Goal: Task Accomplishment & Management: Manage account settings

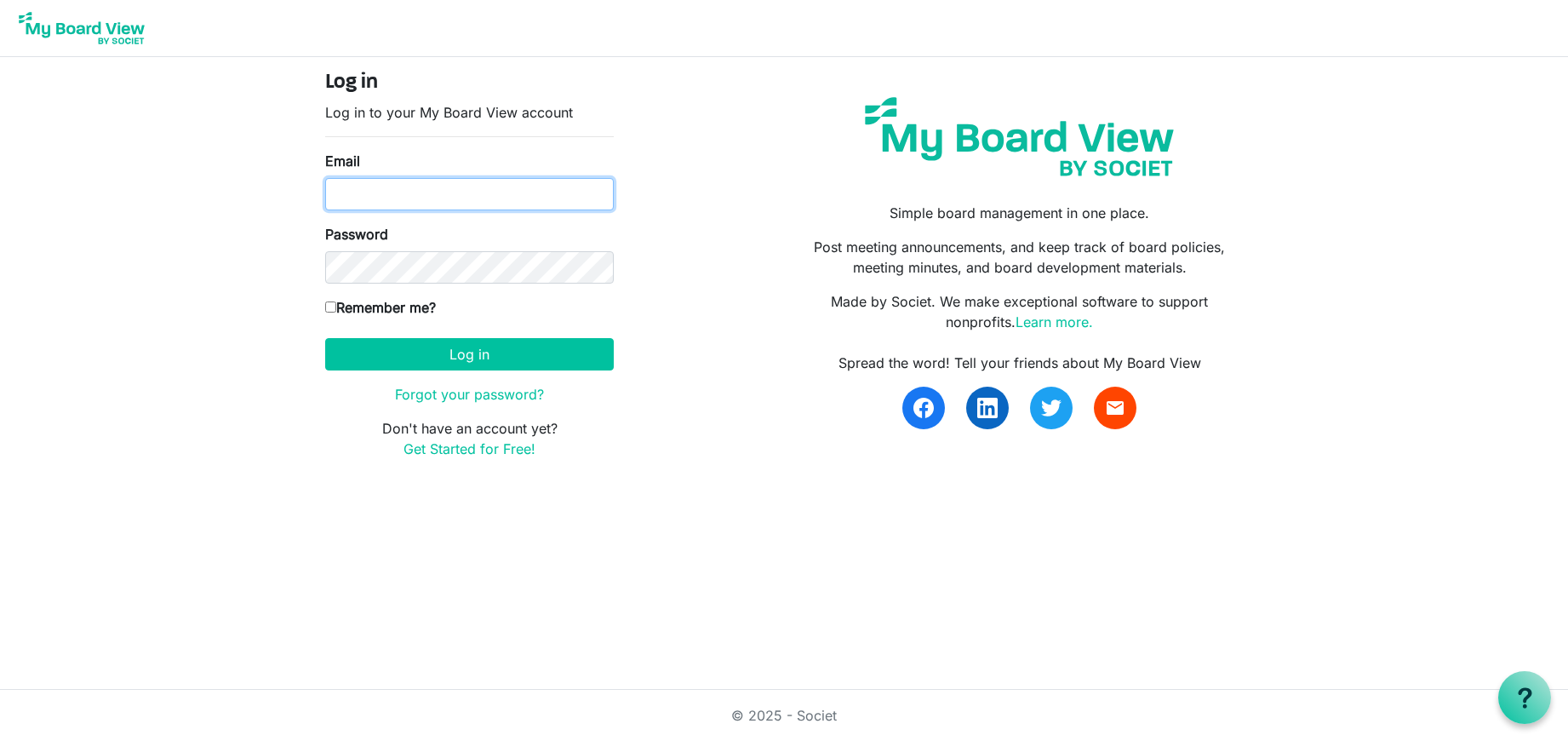
type input "ken.steward@baptistfoundationil.org"
drag, startPoint x: 327, startPoint y: 304, endPoint x: 337, endPoint y: 312, distance: 12.8
click at [328, 305] on input "Remember me?" at bounding box center [331, 307] width 11 height 11
checkbox input "true"
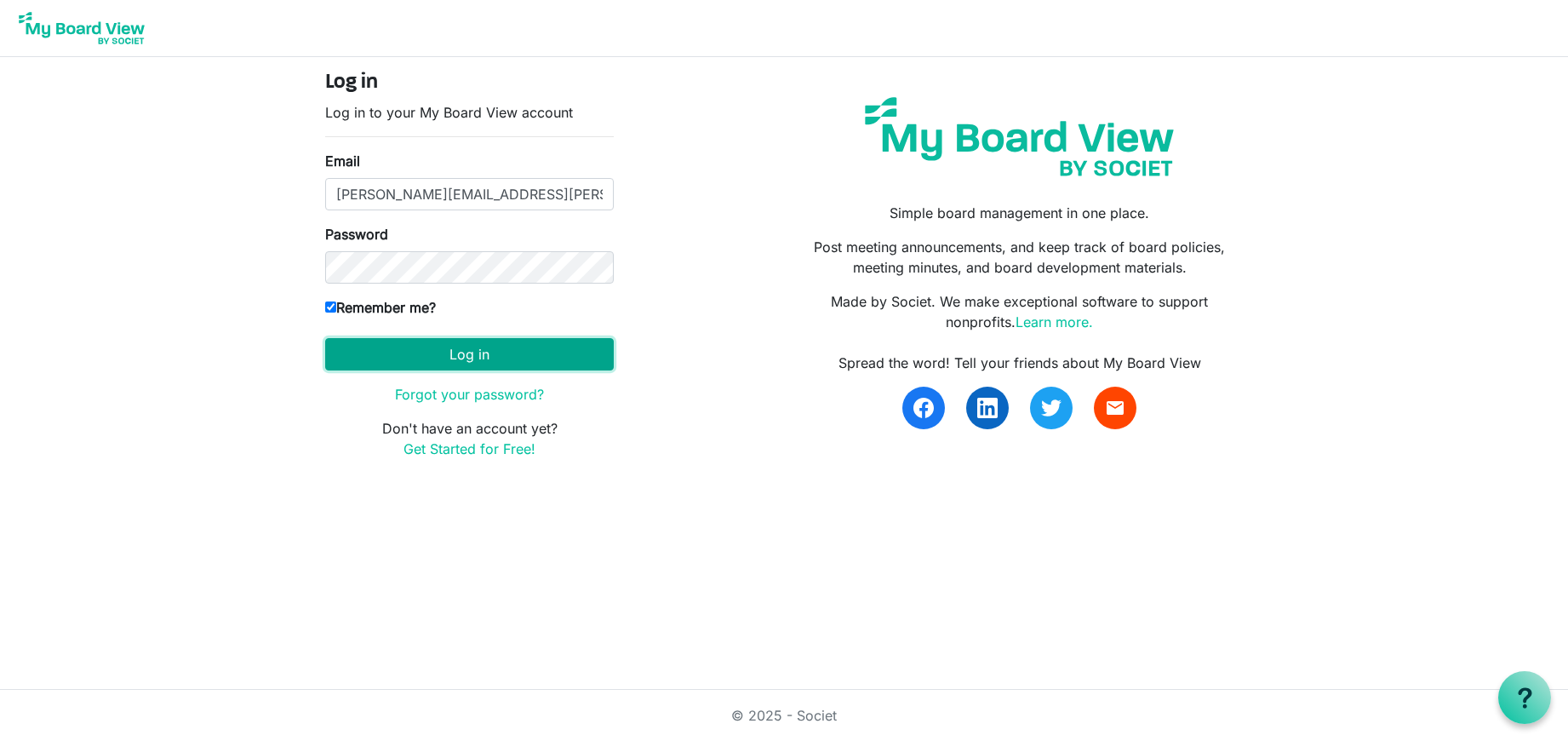
click at [463, 348] on button "Log in" at bounding box center [469, 354] width 288 height 33
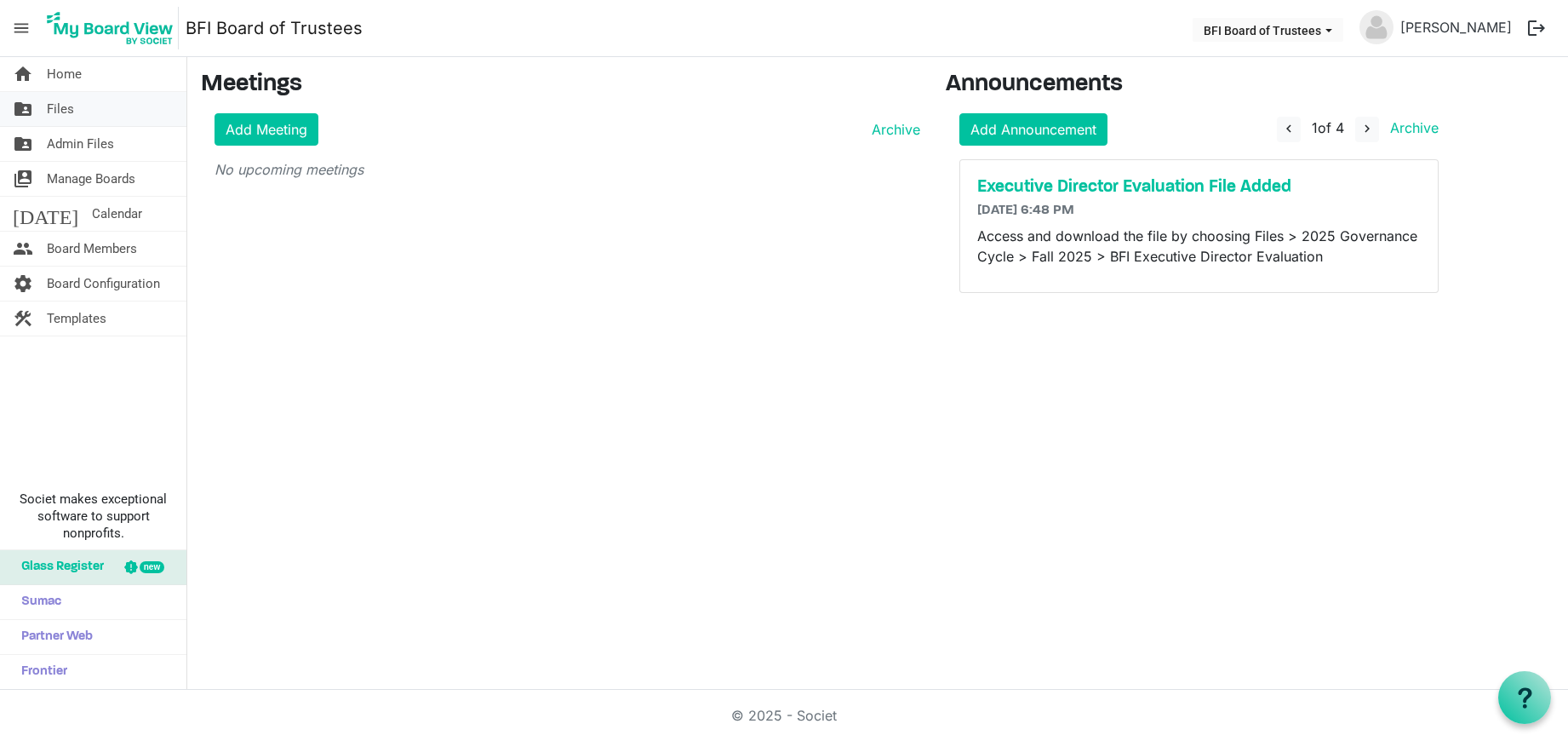
click at [83, 110] on link "folder_shared Files" at bounding box center [93, 109] width 187 height 35
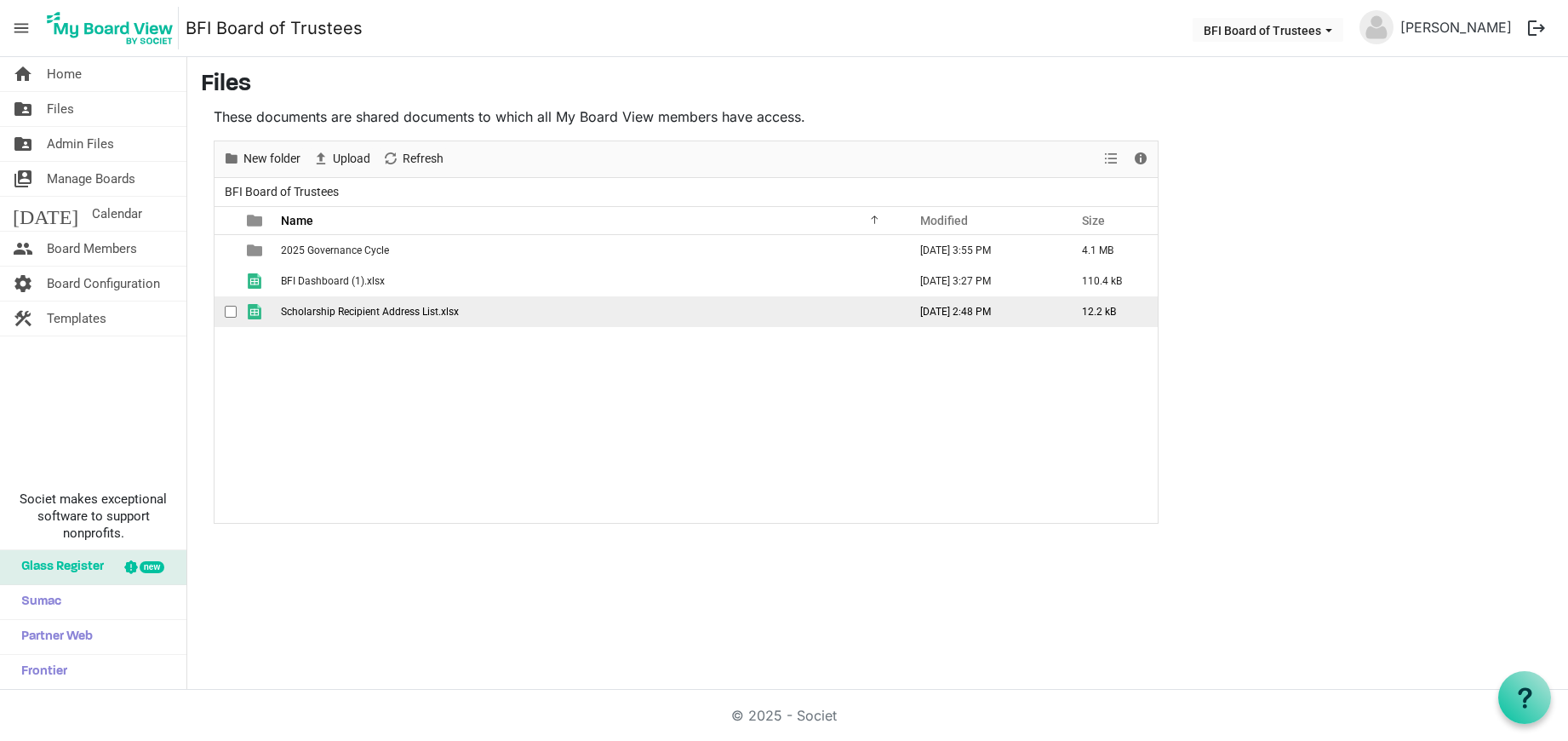
click at [228, 307] on span "checkbox" at bounding box center [230, 312] width 12 height 12
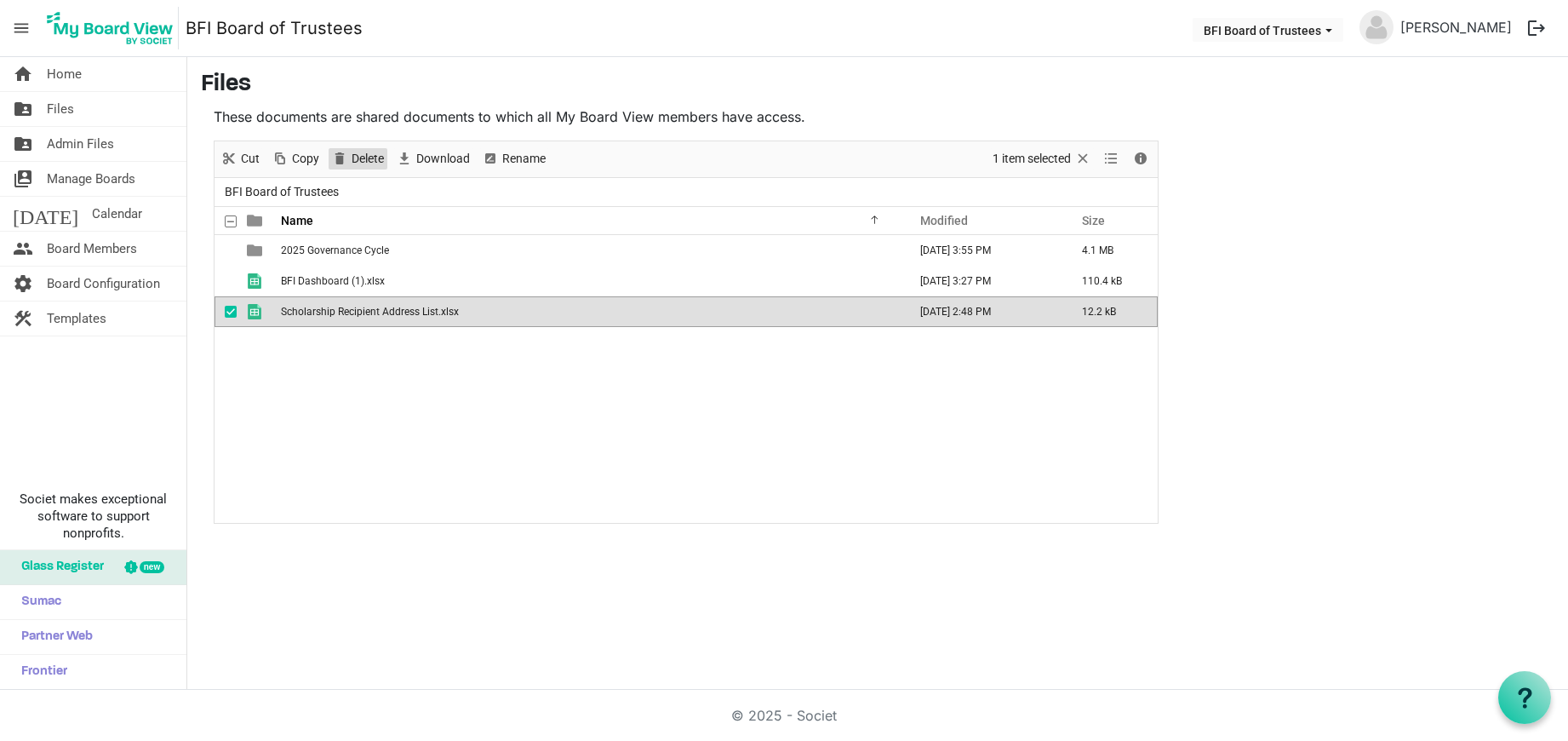
click at [365, 154] on span "Delete" at bounding box center [368, 159] width 35 height 21
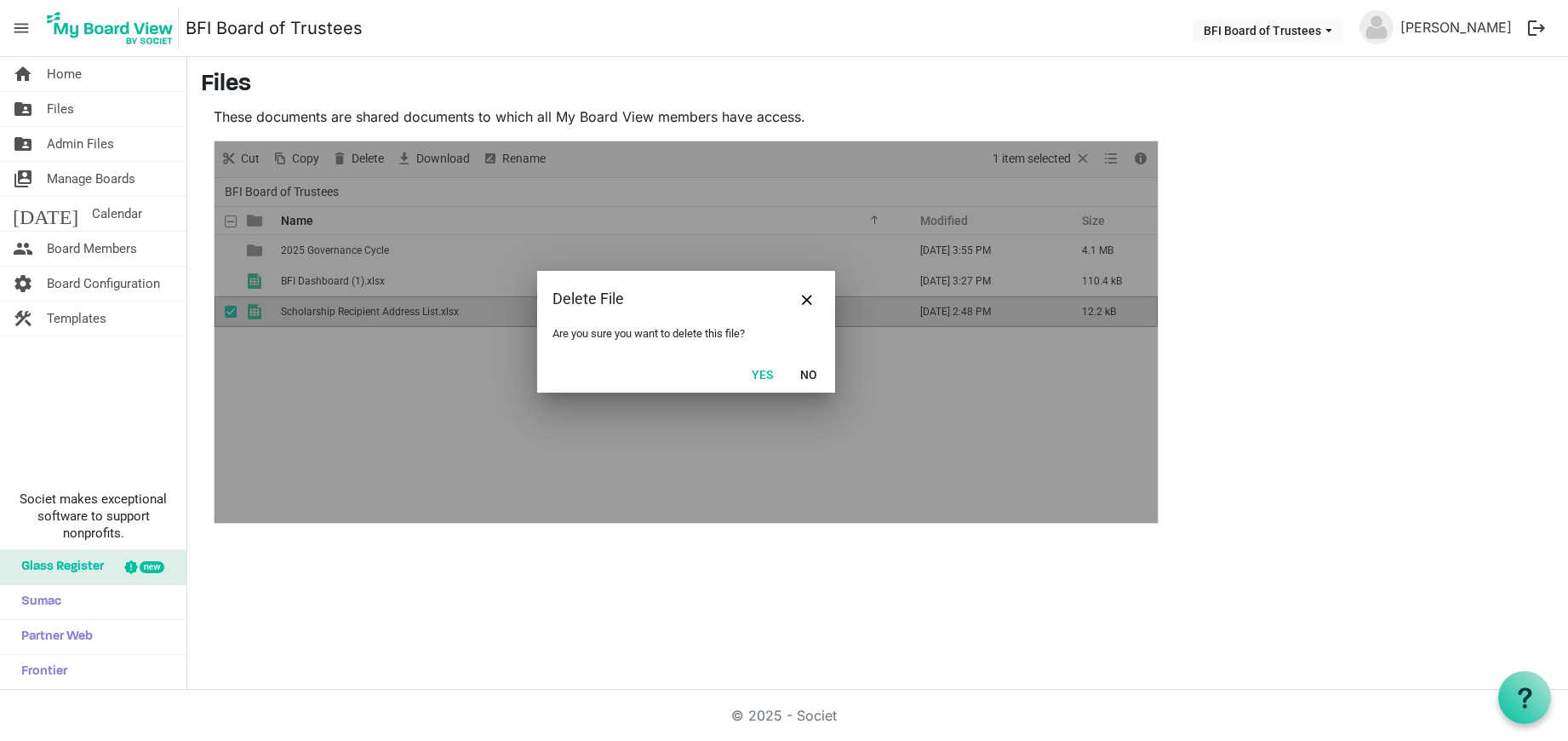
click at [760, 370] on button "Yes" at bounding box center [762, 374] width 44 height 24
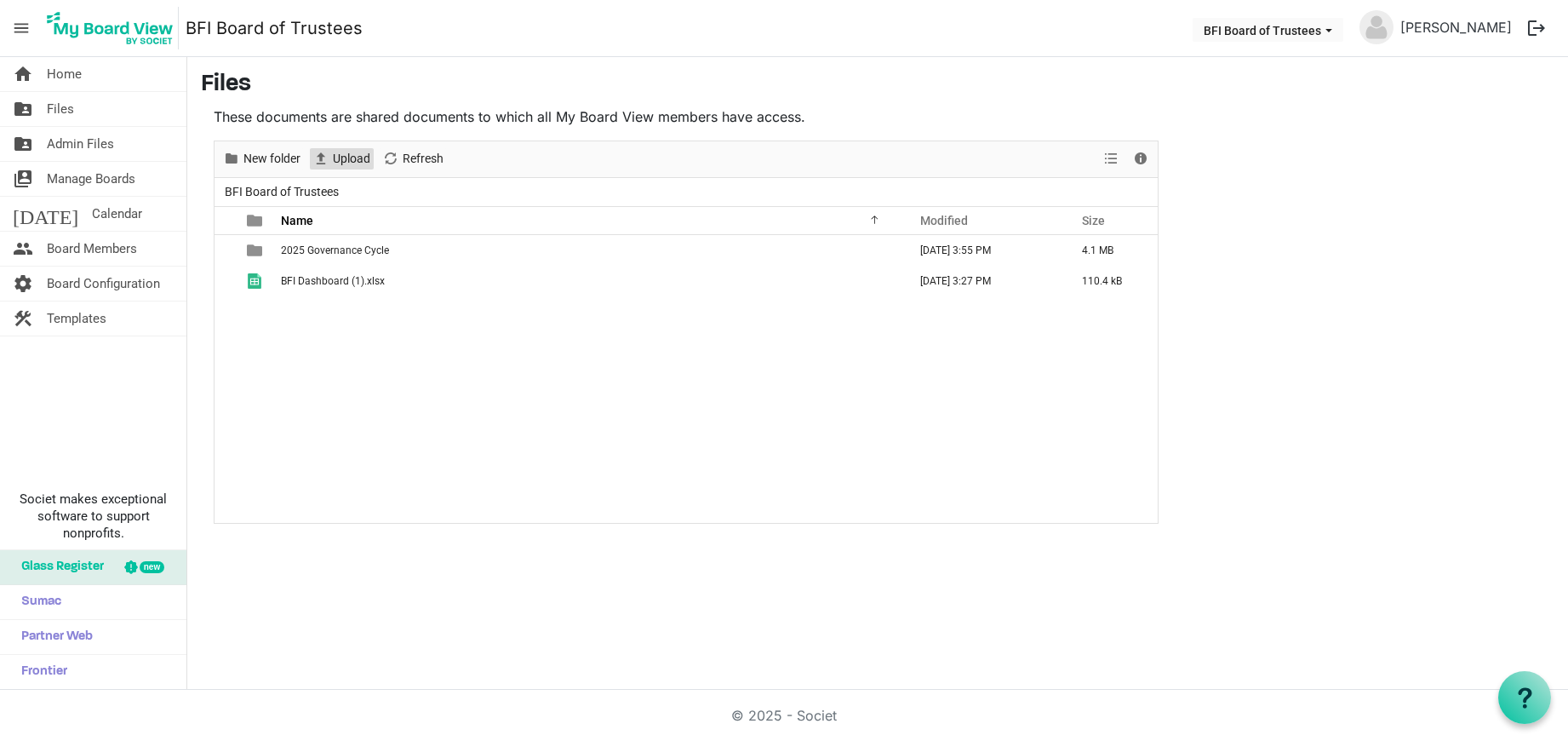
click at [355, 158] on span "Upload" at bounding box center [352, 159] width 41 height 21
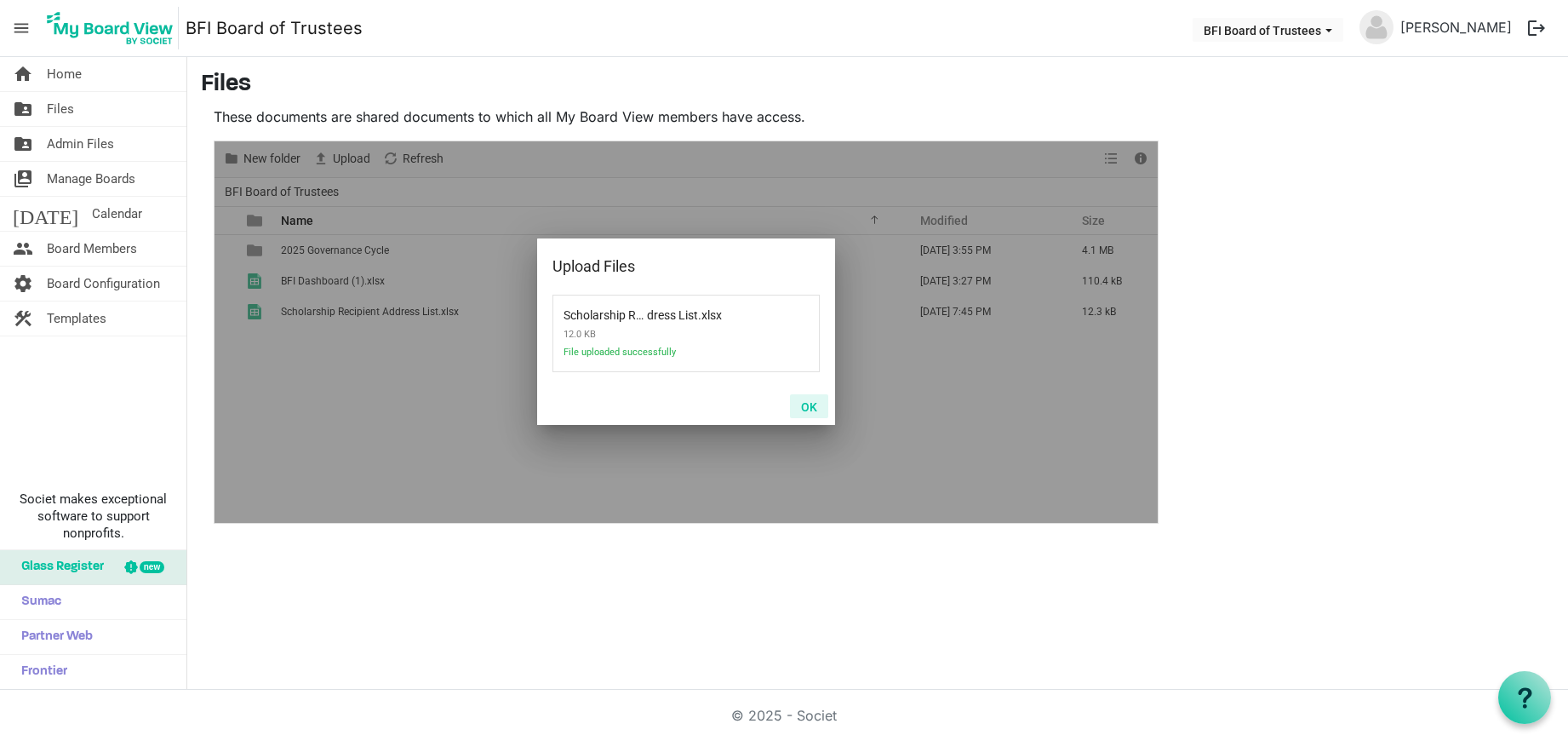
click at [813, 411] on button "OK" at bounding box center [809, 407] width 38 height 24
